Goal: Task Accomplishment & Management: Manage account settings

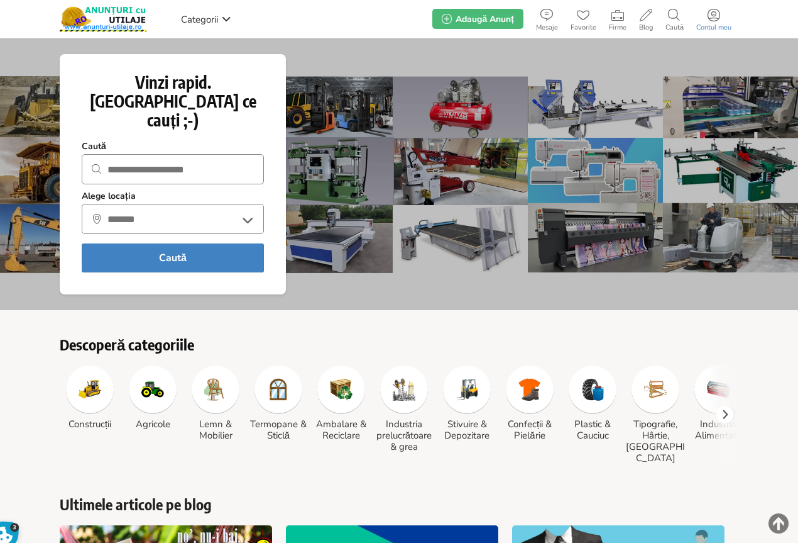
click at [715, 16] on icon at bounding box center [714, 15] width 13 height 13
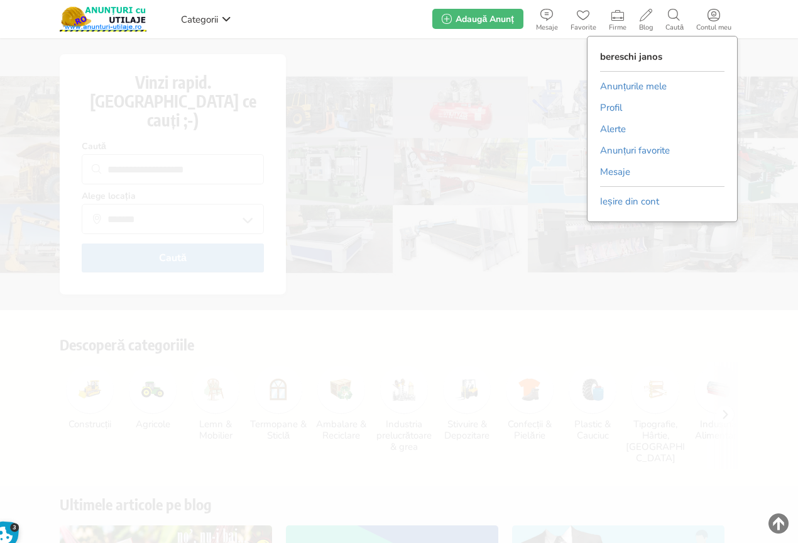
click at [645, 85] on link "Anunțurile mele" at bounding box center [633, 86] width 67 height 19
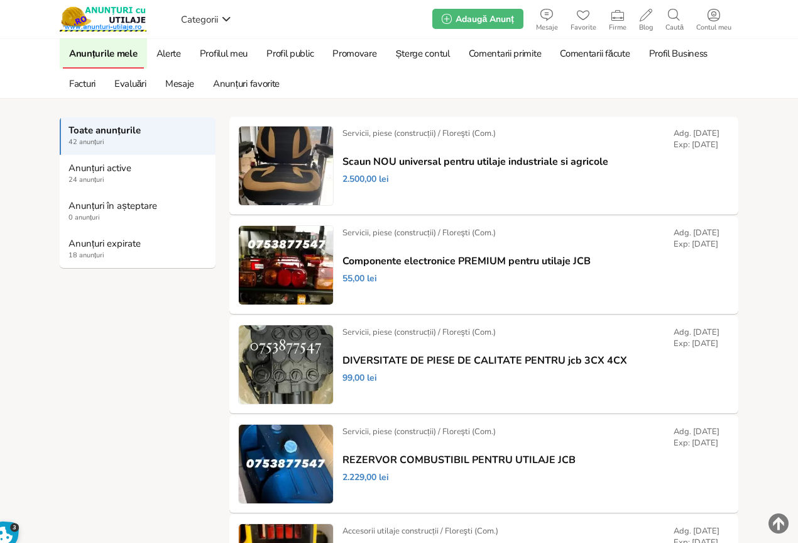
click at [95, 247] on strong "Anunțuri expirate" at bounding box center [139, 243] width 140 height 11
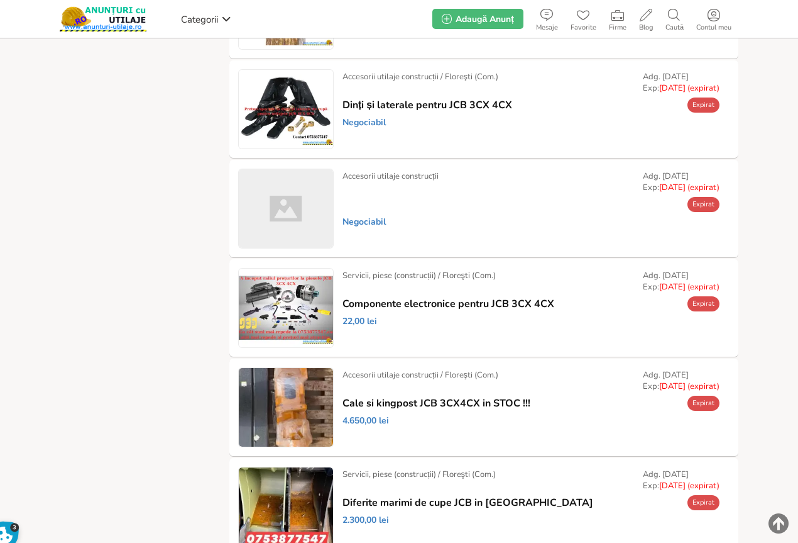
scroll to position [936, 0]
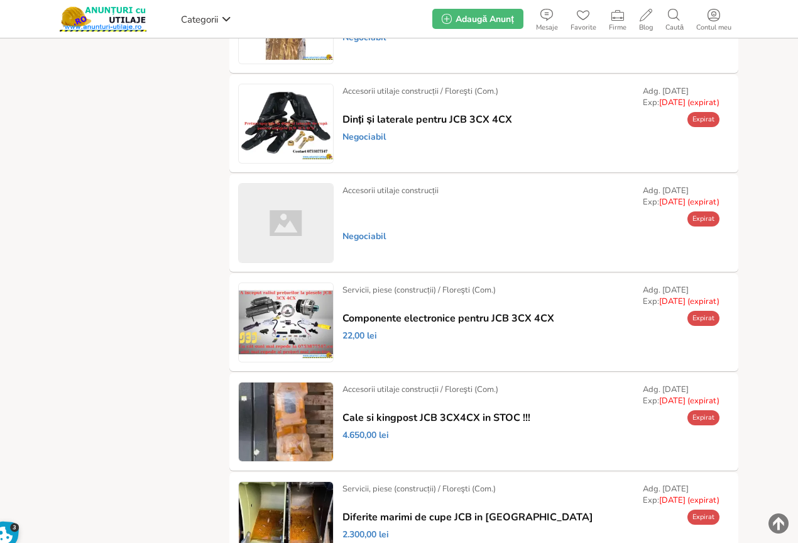
click at [0, 0] on link "Prelungește" at bounding box center [0, 0] width 0 height 0
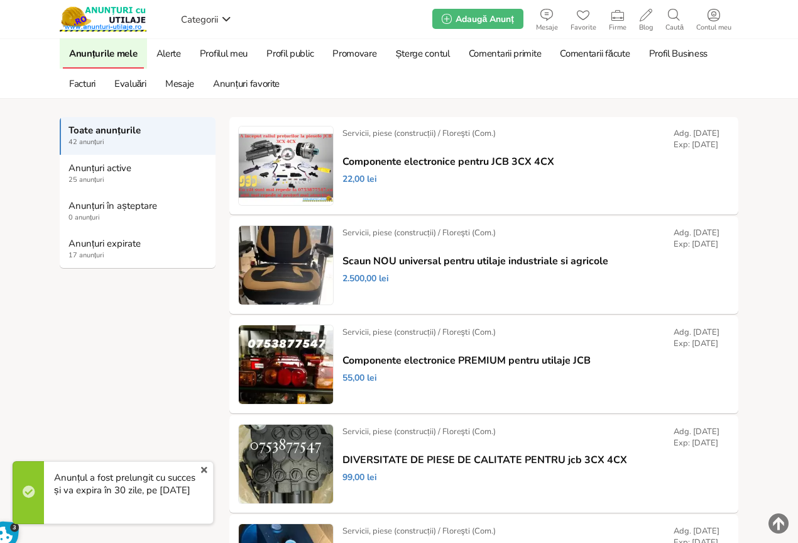
click at [88, 242] on strong "Anunțuri expirate" at bounding box center [139, 243] width 140 height 11
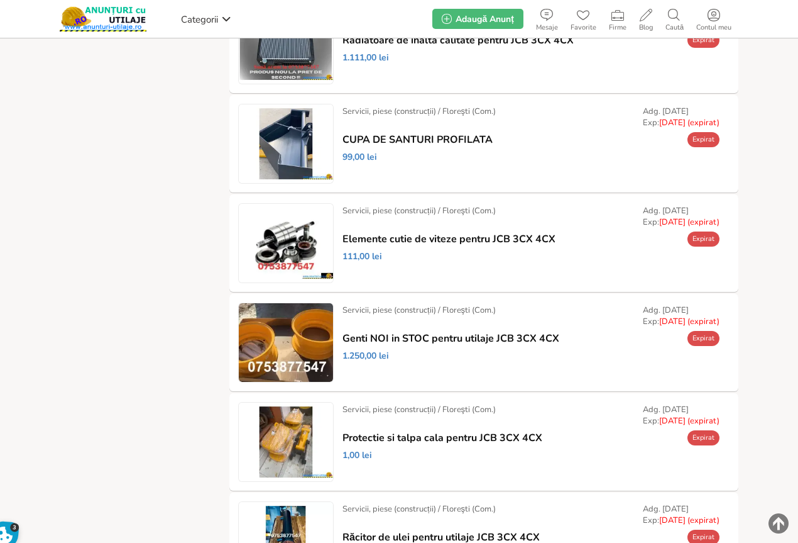
scroll to position [440, 0]
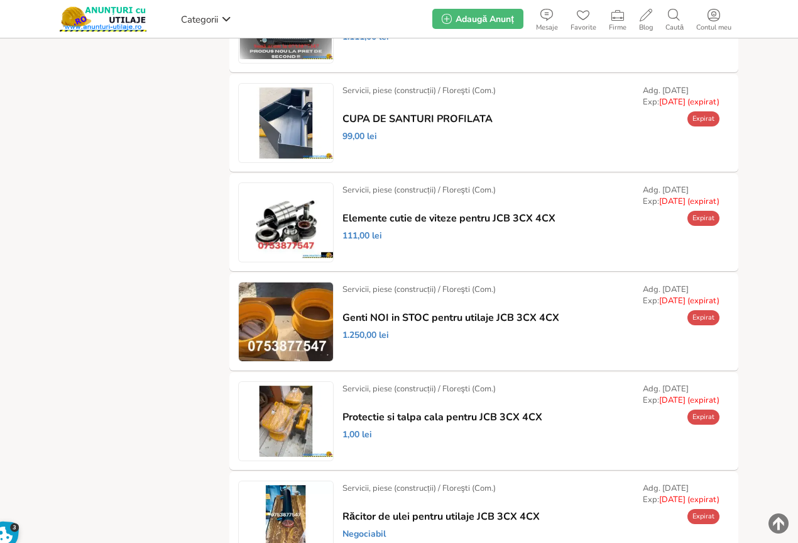
click at [0, 0] on link "Prelungește" at bounding box center [0, 0] width 0 height 0
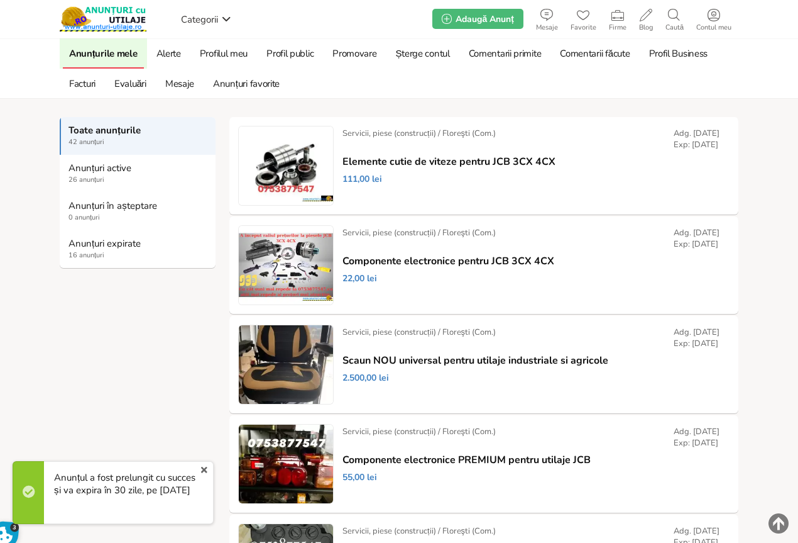
click at [99, 253] on span "16 anunțuri" at bounding box center [139, 255] width 140 height 10
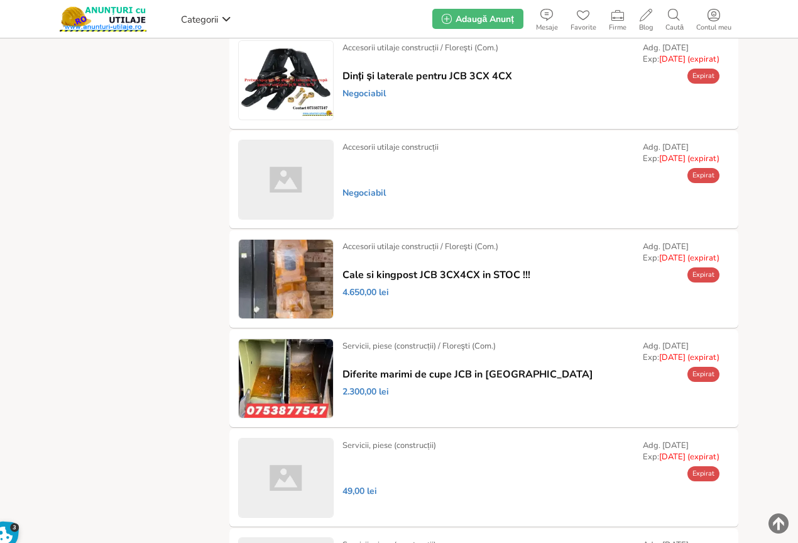
scroll to position [873, 0]
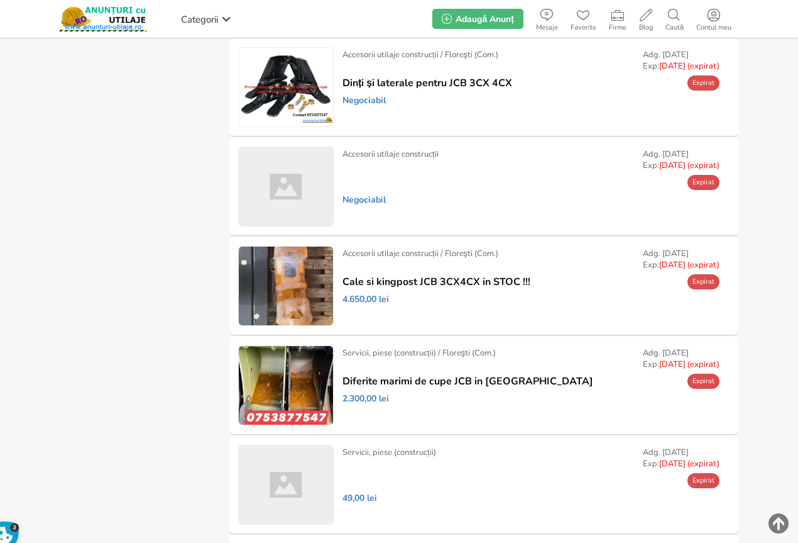
click at [0, 0] on link "Prelungește" at bounding box center [0, 0] width 0 height 0
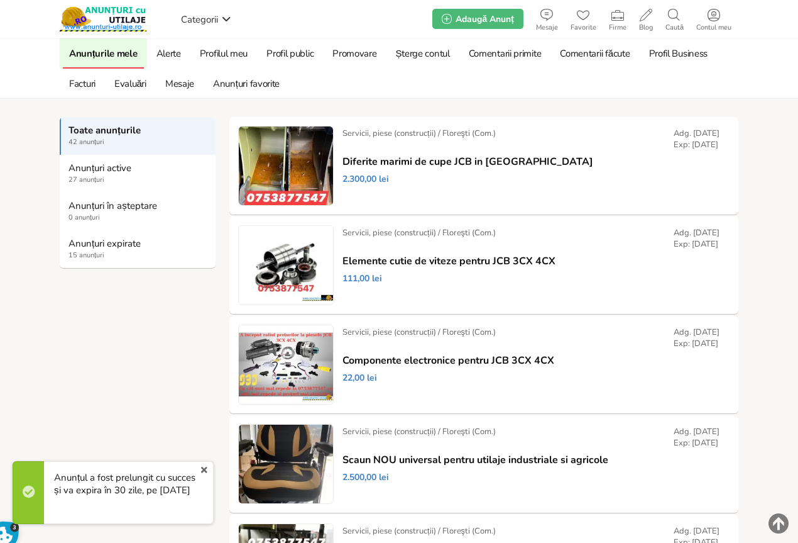
click at [98, 246] on strong "Anunțuri expirate" at bounding box center [139, 243] width 140 height 11
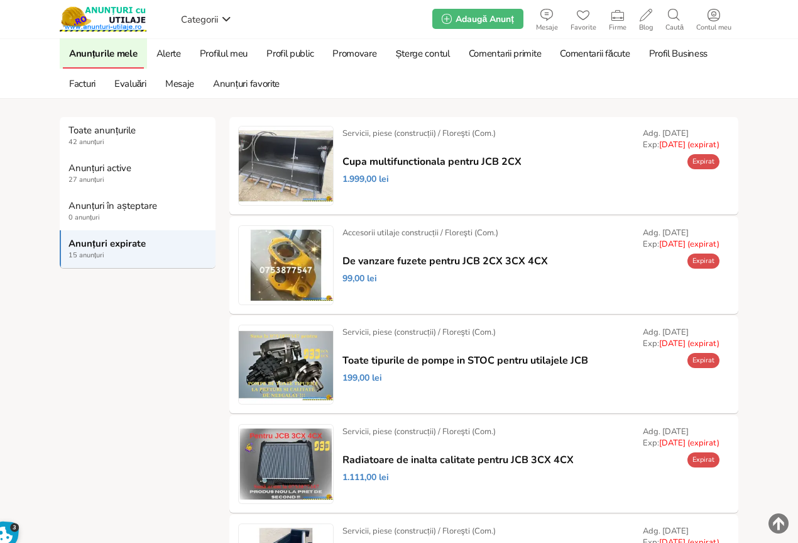
click at [95, 136] on strong "Toate anunțurile" at bounding box center [139, 129] width 140 height 11
